Goal: Contribute content

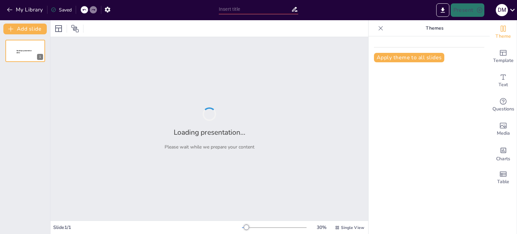
type input "Ujier vs. Actividad Sospechosa: Parte II"
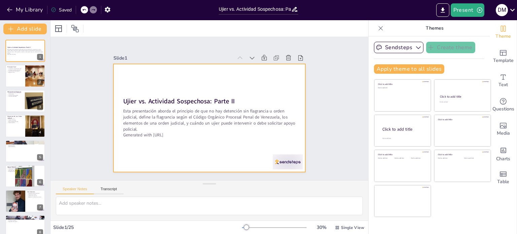
checkbox input "true"
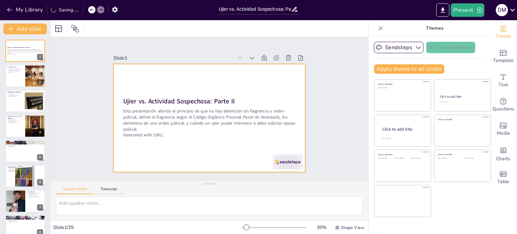
checkbox input "true"
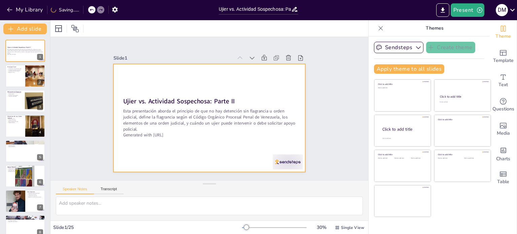
checkbox input "true"
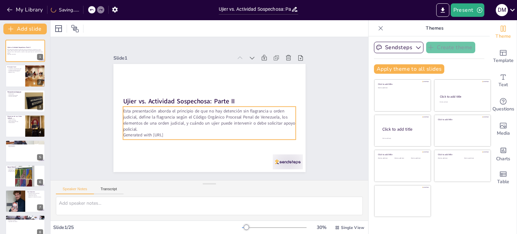
checkbox input "true"
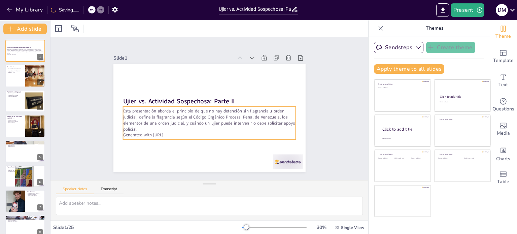
checkbox input "true"
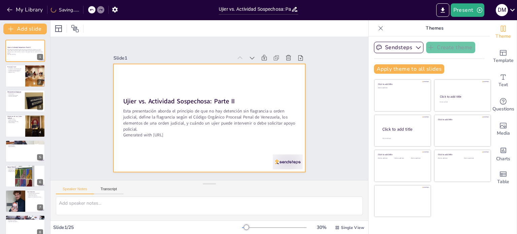
checkbox input "true"
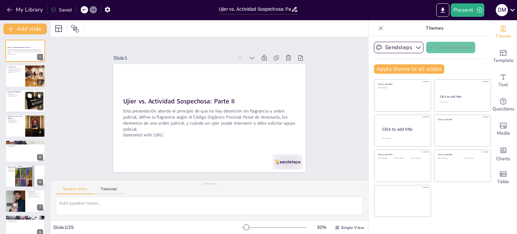
checkbox input "true"
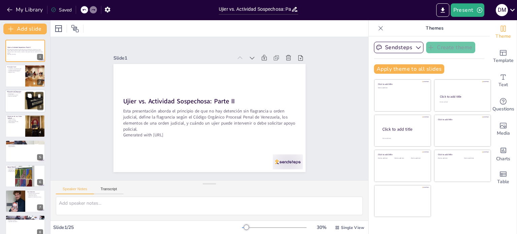
checkbox input "true"
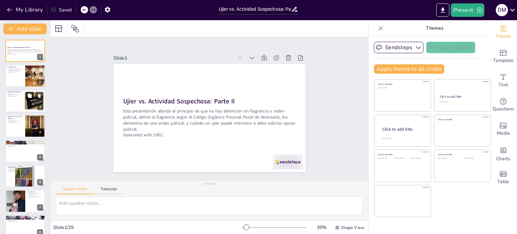
checkbox input "true"
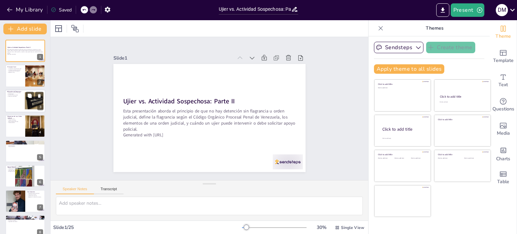
checkbox input "true"
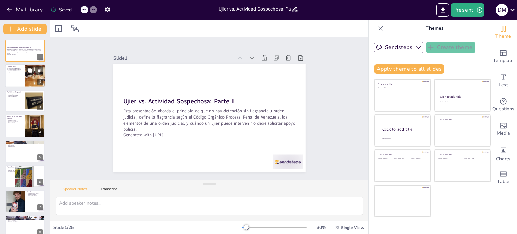
checkbox input "true"
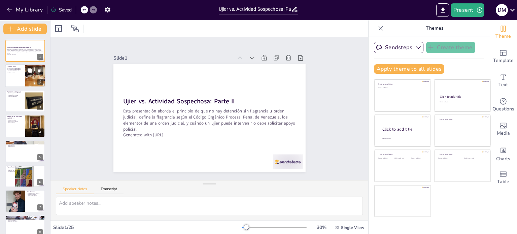
checkbox input "true"
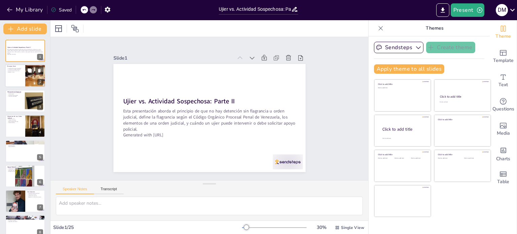
checkbox input "true"
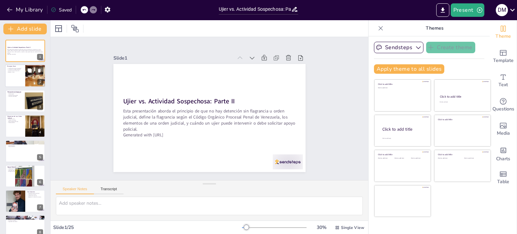
click at [12, 76] on div at bounding box center [25, 76] width 40 height 23
type textarea "La legalidad es un aspecto clave en la actuación de los ujieres, asegurando que…"
checkbox input "true"
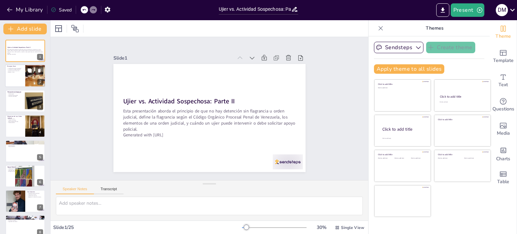
checkbox input "true"
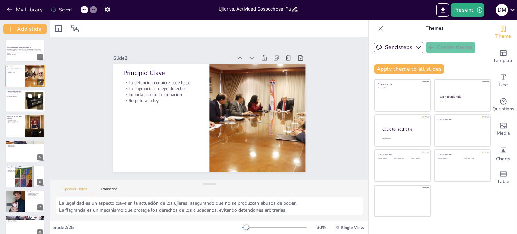
checkbox input "true"
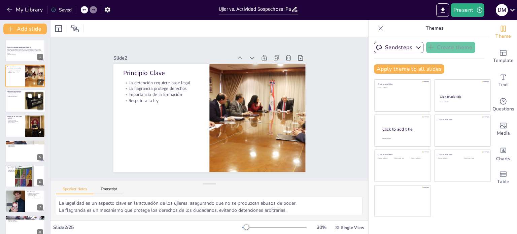
checkbox input "true"
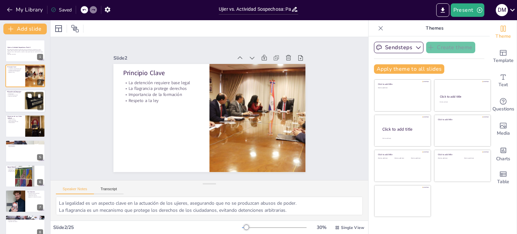
checkbox input "true"
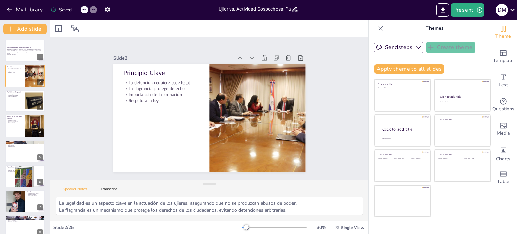
checkbox input "true"
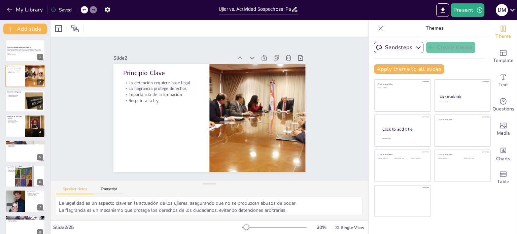
checkbox input "true"
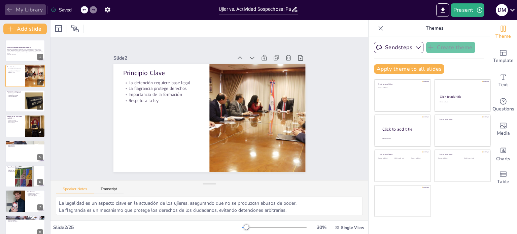
click at [19, 9] on button "My Library" at bounding box center [25, 9] width 41 height 11
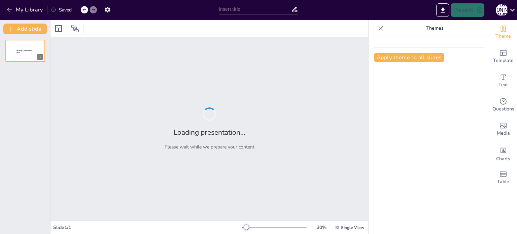
type input "New Sendsteps"
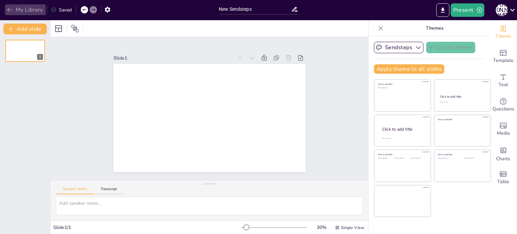
click at [30, 10] on button "My Library" at bounding box center [25, 9] width 41 height 11
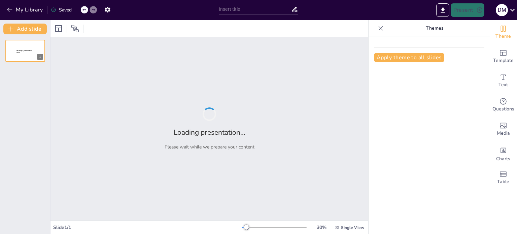
type input "Ujier vs. Actividad Sospechosa: Parte II"
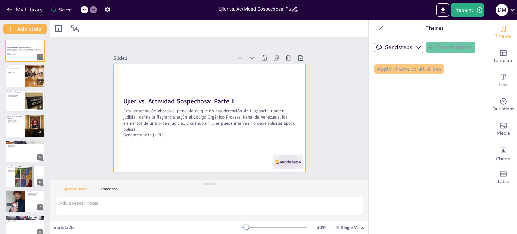
checkbox input "true"
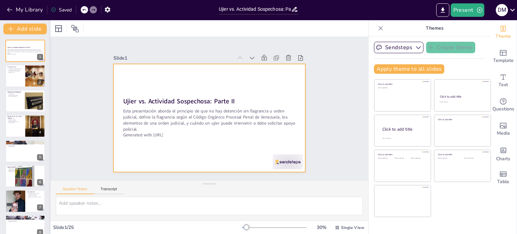
checkbox input "true"
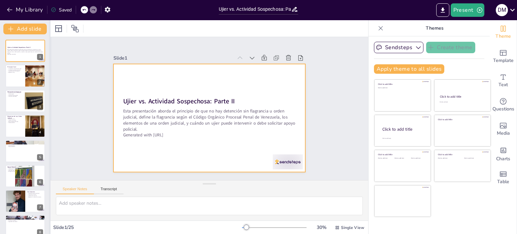
checkbox input "true"
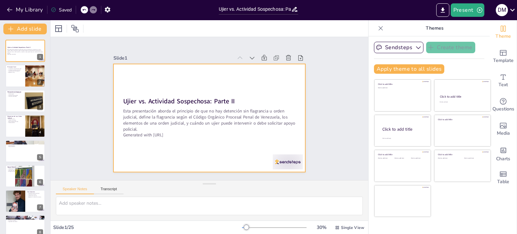
checkbox input "true"
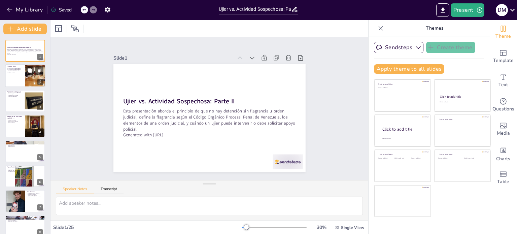
checkbox input "true"
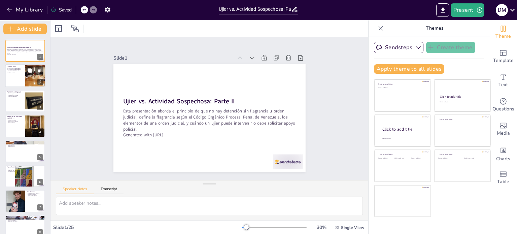
checkbox input "true"
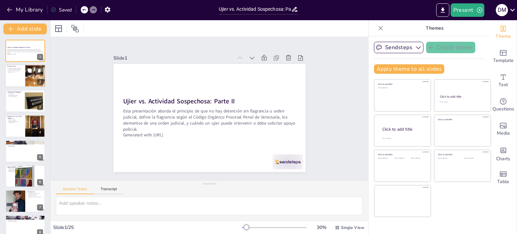
checkbox input "true"
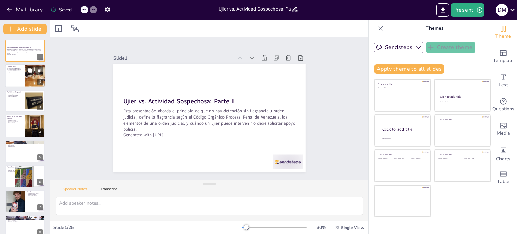
click at [21, 76] on div at bounding box center [25, 76] width 40 height 23
type textarea "La legalidad es un aspecto clave en la actuación de los ujieres, asegurando que…"
checkbox input "true"
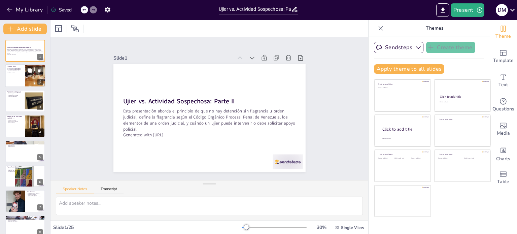
checkbox input "true"
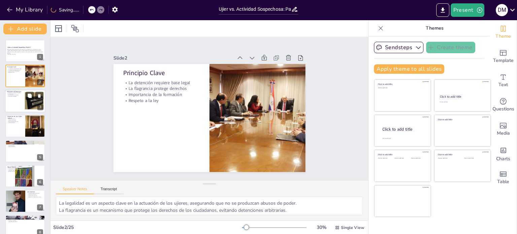
checkbox input "true"
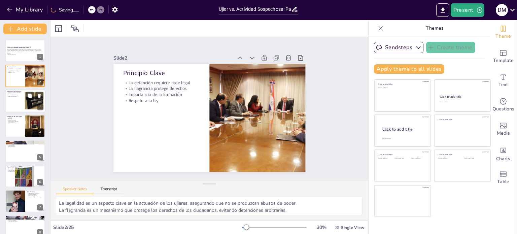
checkbox input "true"
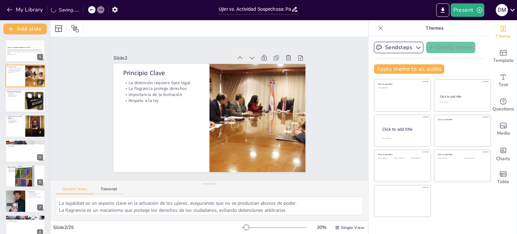
checkbox input "true"
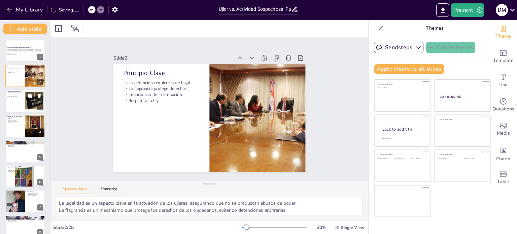
checkbox input "true"
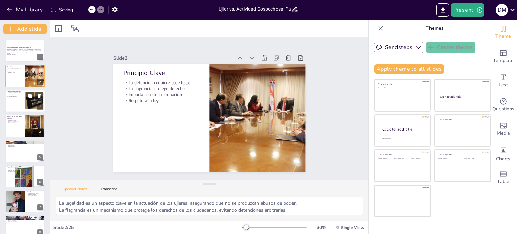
click at [19, 95] on p "Importancia para ujieres" at bounding box center [25, 95] width 36 height 1
type textarea "La reacción inmediata es esencial para la efectividad de la justicia, permitien…"
checkbox input "true"
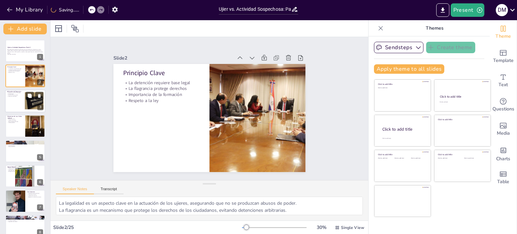
checkbox input "true"
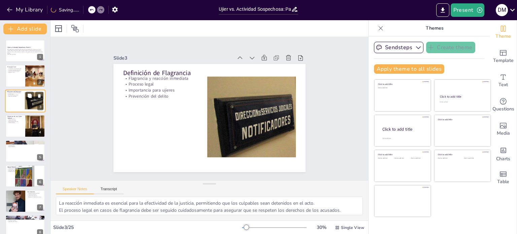
checkbox input "true"
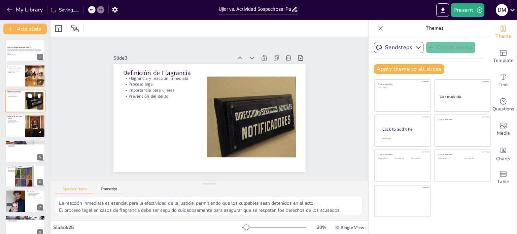
checkbox input "true"
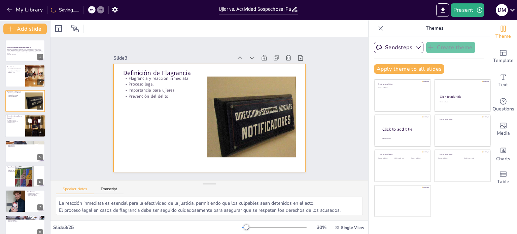
checkbox input "true"
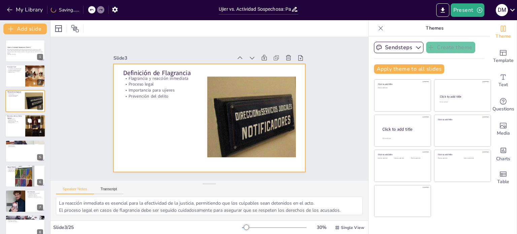
checkbox input "true"
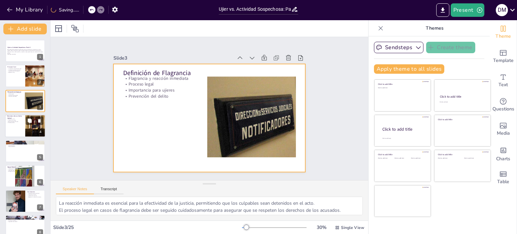
checkbox input "true"
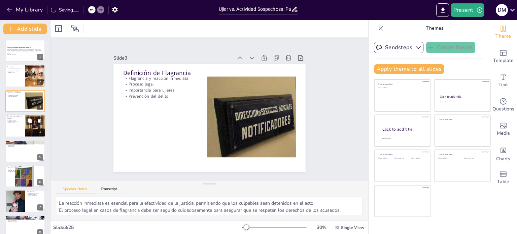
checkbox input "true"
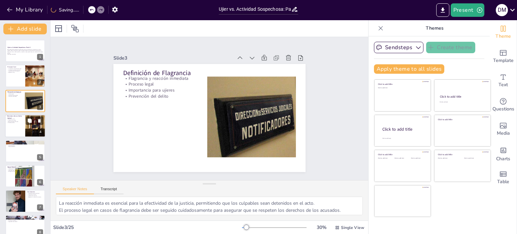
click at [14, 125] on div at bounding box center [25, 125] width 40 height 23
type textarea "Conocer los elementos de una orden judicial es fundamental para que los ujieres…"
checkbox input "true"
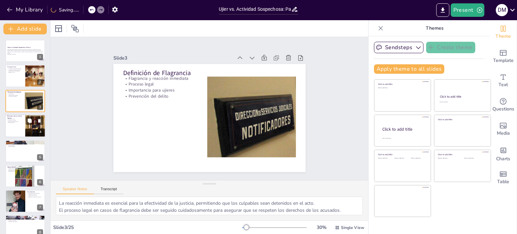
checkbox input "true"
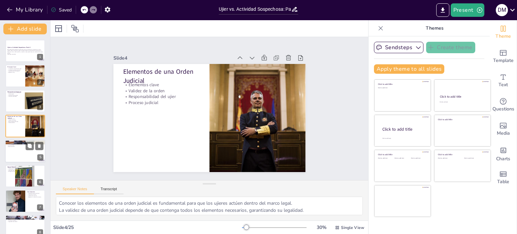
checkbox input "true"
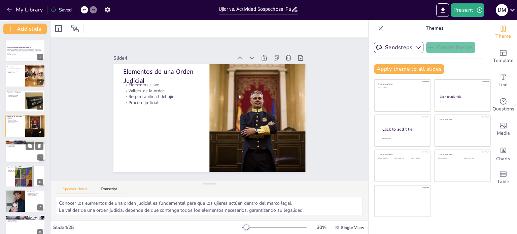
checkbox input "true"
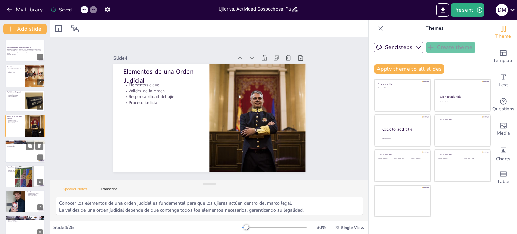
checkbox input "true"
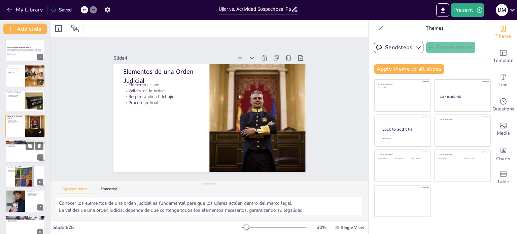
checkbox input "true"
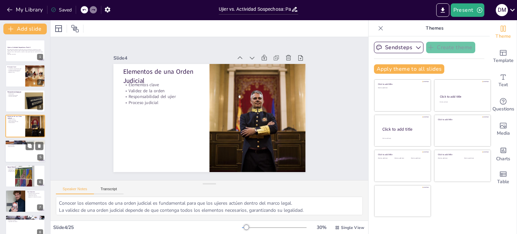
checkbox input "true"
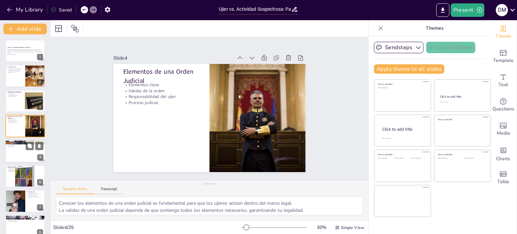
click at [12, 152] on div at bounding box center [25, 151] width 40 height 23
type textarea "Reconocer un delito en flagrancia es esencial para que un ujier pueda interveni…"
checkbox input "true"
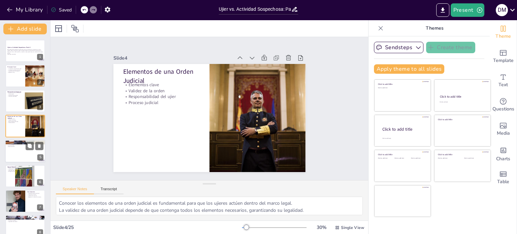
checkbox input "true"
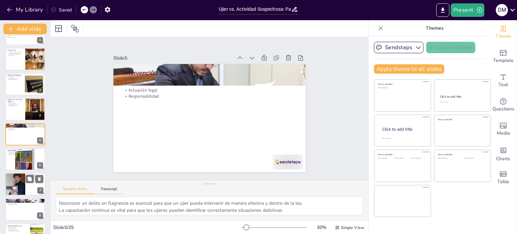
checkbox input "true"
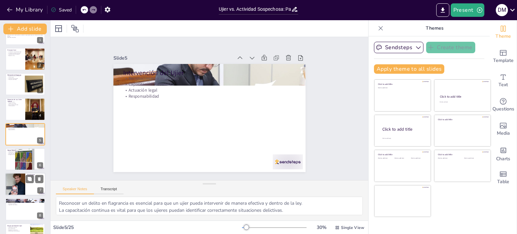
checkbox input "true"
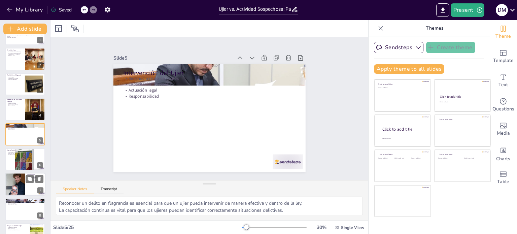
checkbox input "true"
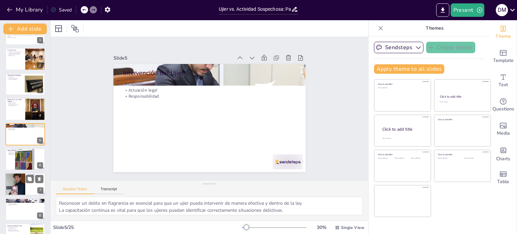
checkbox input "true"
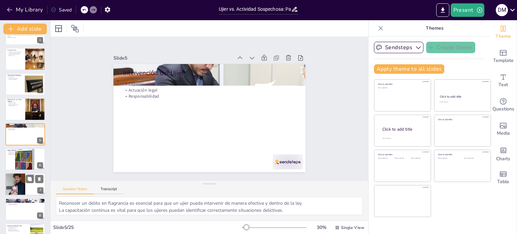
click at [9, 180] on div at bounding box center [15, 184] width 40 height 23
type textarea "Respetar el marco legal es fundamental para la confianza pública en las institu…"
checkbox input "true"
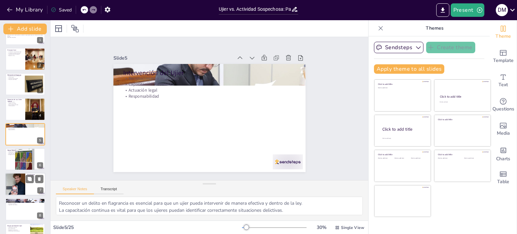
checkbox input "true"
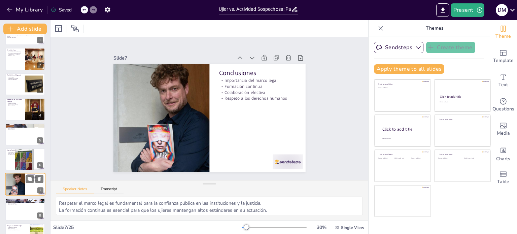
checkbox input "true"
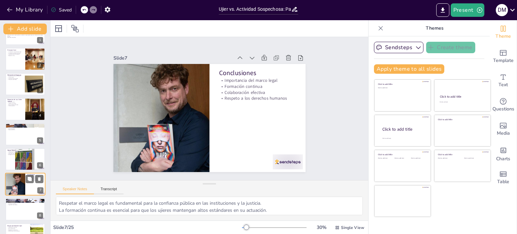
scroll to position [67, 0]
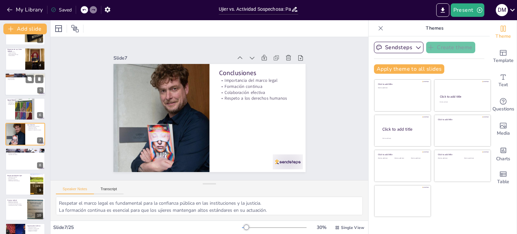
checkbox input "true"
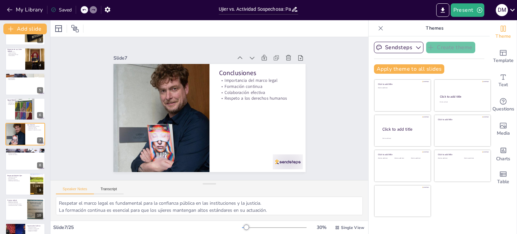
checkbox input "true"
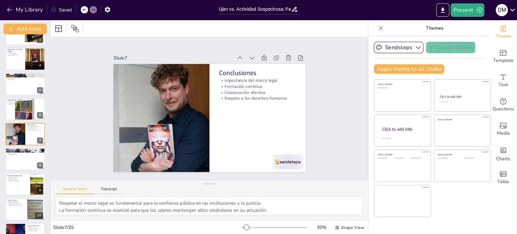
checkbox input "true"
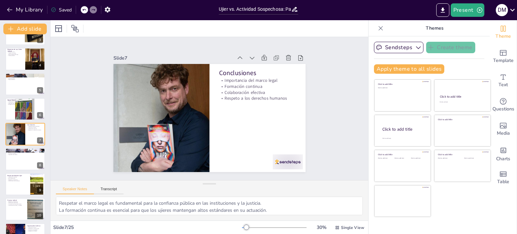
checkbox input "true"
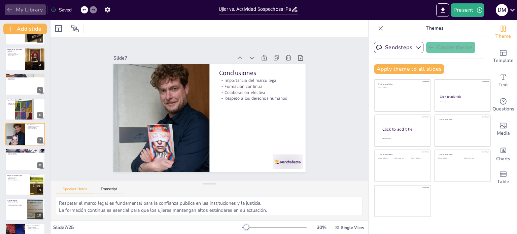
click at [22, 12] on button "My Library" at bounding box center [25, 9] width 41 height 11
